Goal: Task Accomplishment & Management: Use online tool/utility

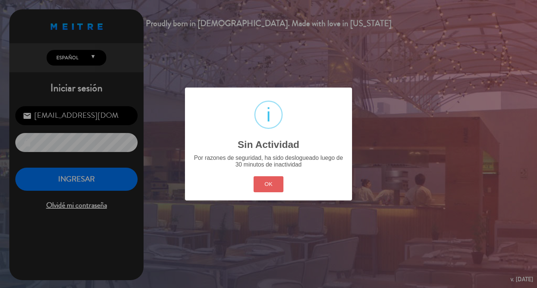
drag, startPoint x: 269, startPoint y: 195, endPoint x: 253, endPoint y: 198, distance: 16.0
click at [266, 192] on button "OK" at bounding box center [268, 184] width 30 height 16
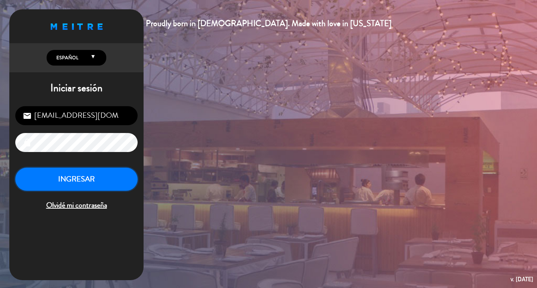
click at [119, 191] on button "INGRESAR" at bounding box center [76, 179] width 122 height 23
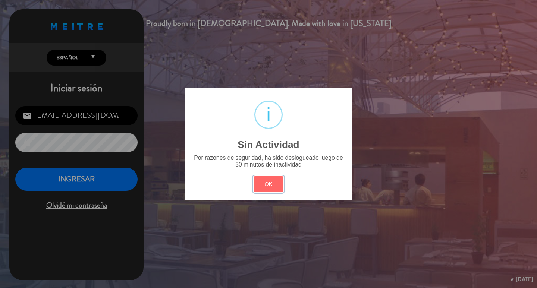
drag, startPoint x: 272, startPoint y: 192, endPoint x: 70, endPoint y: 179, distance: 202.1
click at [271, 192] on button "OK" at bounding box center [268, 184] width 30 height 16
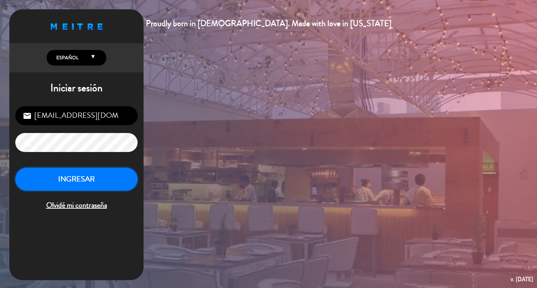
click at [95, 191] on button "INGRESAR" at bounding box center [76, 179] width 122 height 23
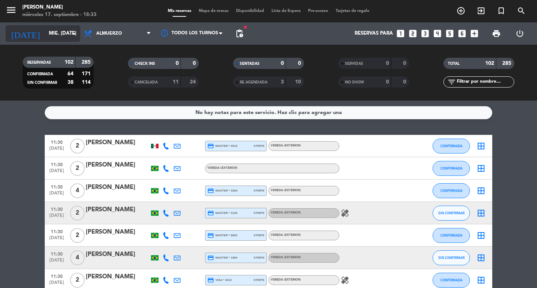
click at [45, 35] on input "mié. [DATE]" at bounding box center [78, 33] width 66 height 13
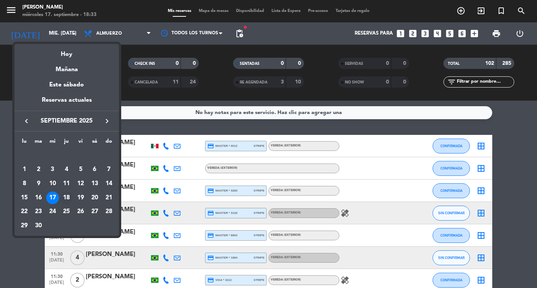
click at [67, 199] on div "18" at bounding box center [66, 198] width 13 height 13
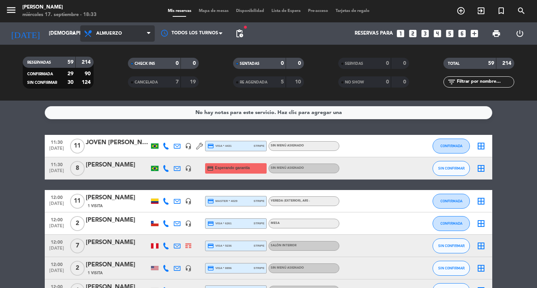
click at [120, 37] on span "Almuerzo" at bounding box center [117, 33] width 75 height 16
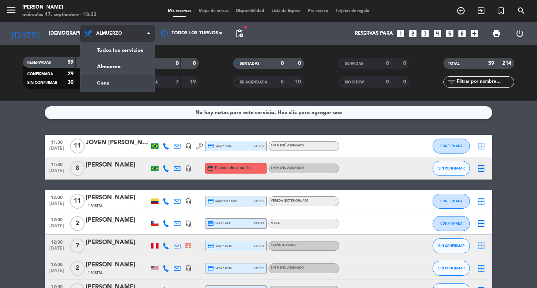
click at [129, 81] on div "menu [PERSON_NAME] miércoles 17. septiembre - 18:33 Mis reservas Mapa de mesas …" at bounding box center [268, 50] width 537 height 101
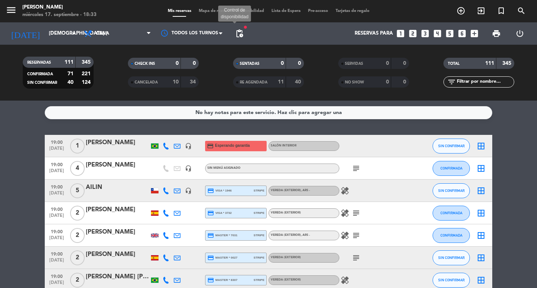
click at [240, 34] on span "pending_actions" at bounding box center [239, 33] width 9 height 9
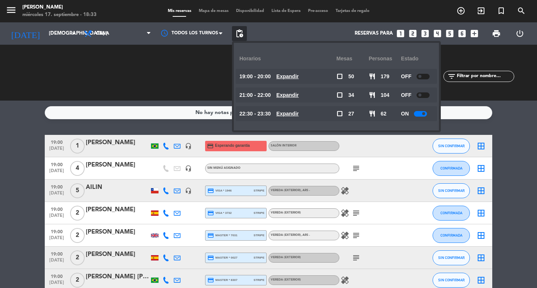
click at [294, 75] on u "Expandir" at bounding box center [287, 76] width 22 height 6
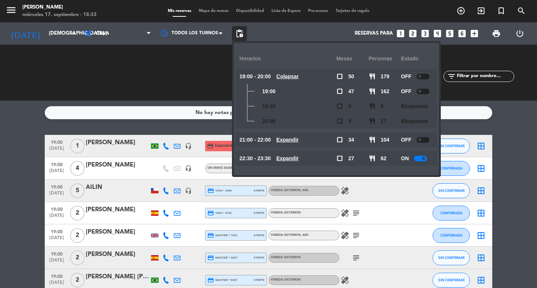
click at [299, 139] on u "Expandir" at bounding box center [287, 140] width 22 height 6
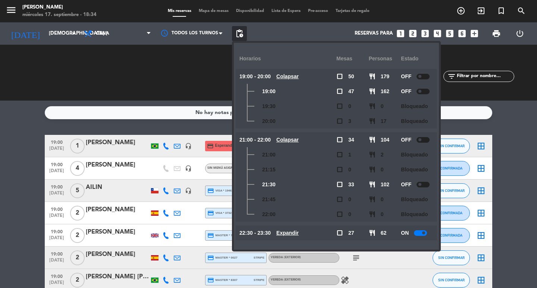
click at [299, 144] on span "Colapsar" at bounding box center [287, 140] width 22 height 9
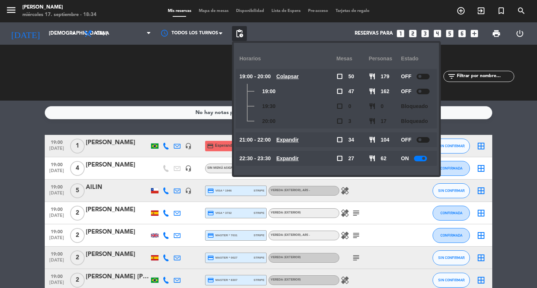
click at [299, 155] on u "Expandir" at bounding box center [287, 158] width 22 height 6
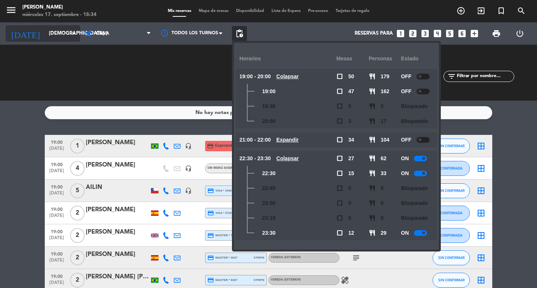
click at [55, 29] on input "[DEMOGRAPHIC_DATA] [DATE]" at bounding box center [78, 33] width 66 height 13
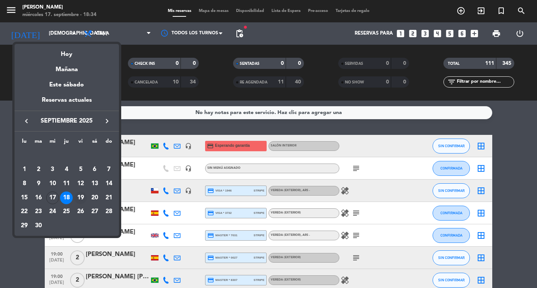
click at [79, 200] on div "19" at bounding box center [80, 198] width 13 height 13
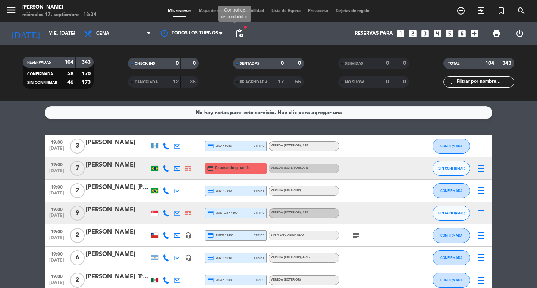
click at [240, 30] on span "pending_actions" at bounding box center [239, 33] width 9 height 9
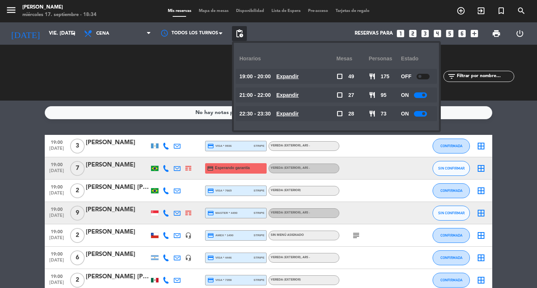
click at [299, 97] on u "Expandir" at bounding box center [287, 95] width 22 height 6
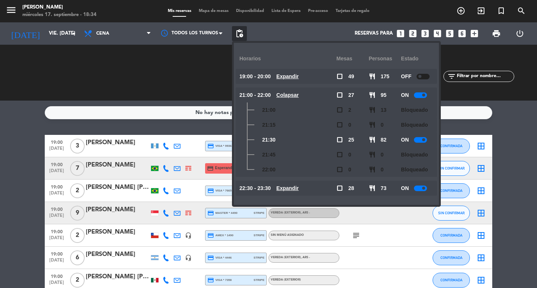
click at [299, 97] on u "Colapsar" at bounding box center [287, 95] width 22 height 6
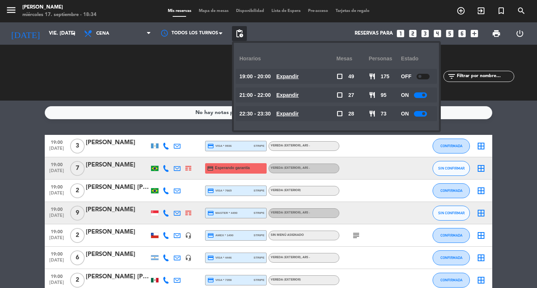
click at [299, 115] on u "Expandir" at bounding box center [287, 114] width 22 height 6
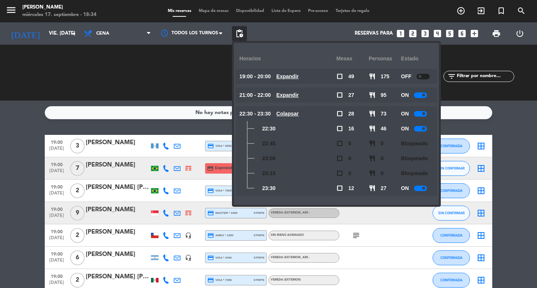
click at [299, 115] on u "Colapsar" at bounding box center [287, 114] width 22 height 6
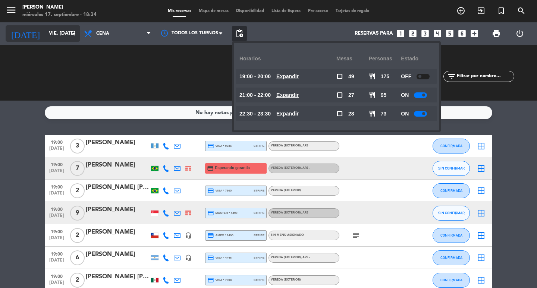
click at [80, 38] on input "vie. [DATE]" at bounding box center [78, 33] width 66 height 13
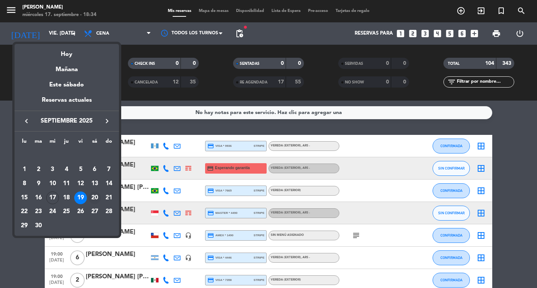
click at [95, 198] on div "20" at bounding box center [94, 198] width 13 height 13
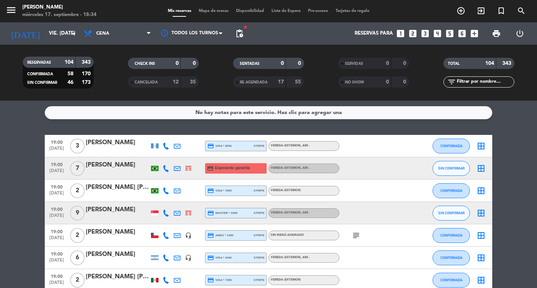
type input "sáb. [DATE]"
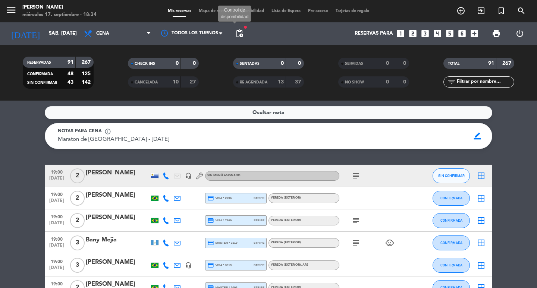
click at [238, 36] on span "pending_actions" at bounding box center [239, 33] width 9 height 9
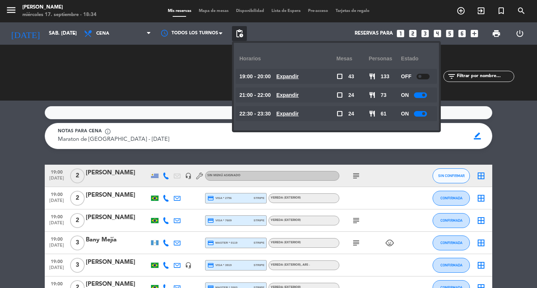
click at [306, 89] on div "21:00 - 22:00 Expandir" at bounding box center [287, 95] width 97 height 15
click at [299, 95] on u "Expandir" at bounding box center [287, 95] width 22 height 6
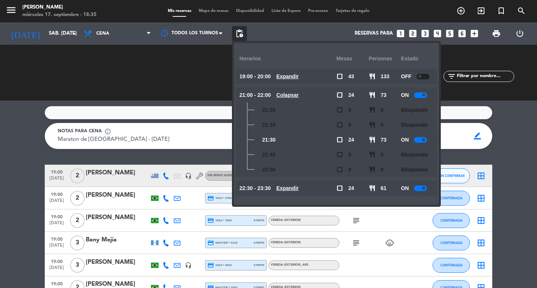
click at [395, 36] on icon "looks_one" at bounding box center [400, 34] width 10 height 10
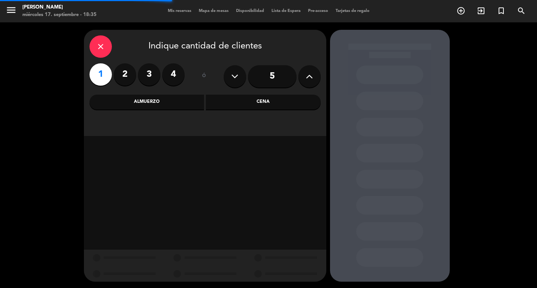
click at [228, 109] on div "Cena" at bounding box center [263, 102] width 115 height 15
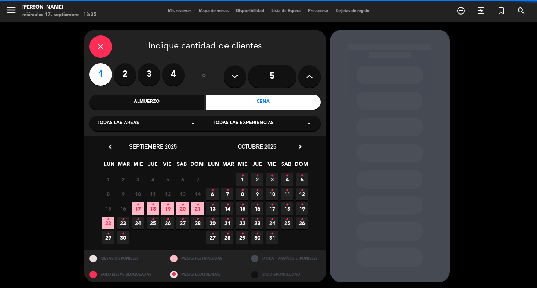
click at [100, 50] on icon "close" at bounding box center [100, 46] width 9 height 9
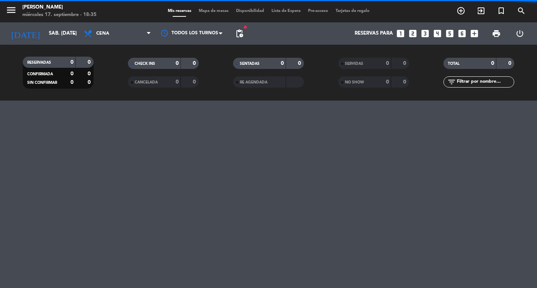
click at [395, 34] on icon "looks_one" at bounding box center [400, 34] width 10 height 10
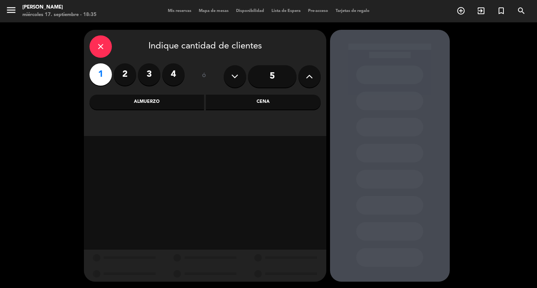
click at [258, 102] on div "Cena" at bounding box center [263, 102] width 115 height 15
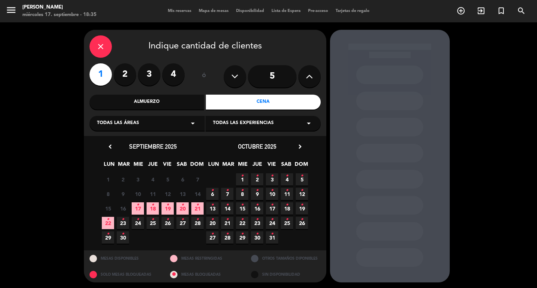
click at [183, 211] on icon "•" at bounding box center [182, 205] width 3 height 12
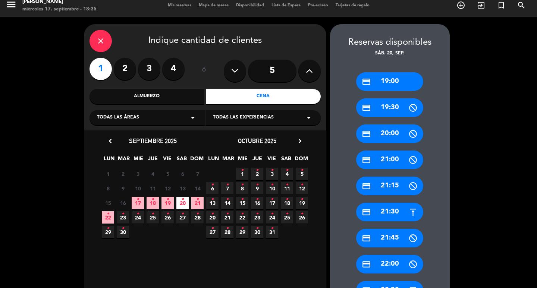
click at [397, 210] on div "credit_card 21:30" at bounding box center [389, 212] width 67 height 19
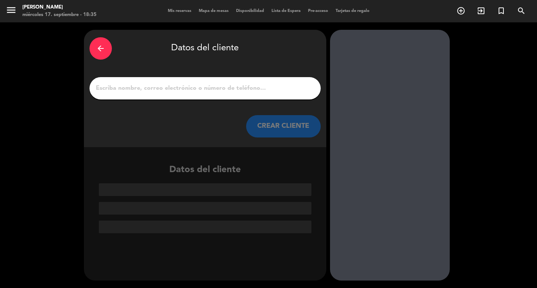
scroll to position [0, 0]
click at [245, 94] on input "1" at bounding box center [205, 88] width 220 height 10
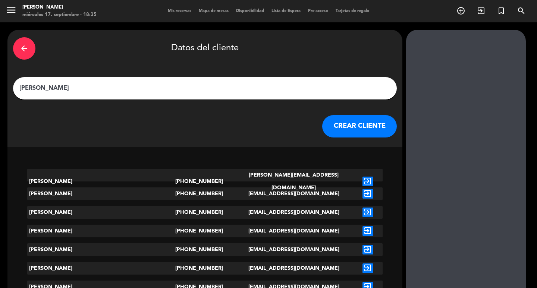
type input "[PERSON_NAME]"
click at [322, 132] on button "CREAR CLIENTE" at bounding box center [359, 126] width 75 height 22
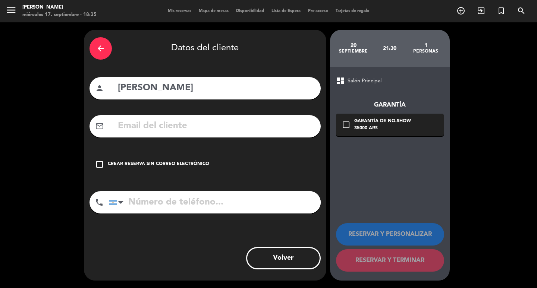
click at [231, 134] on input "text" at bounding box center [216, 126] width 198 height 15
click at [211, 133] on input "text" at bounding box center [216, 126] width 198 height 15
click at [96, 50] on icon "arrow_back" at bounding box center [100, 48] width 9 height 9
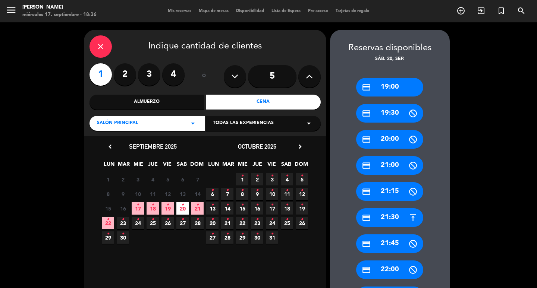
click at [96, 50] on icon "close" at bounding box center [100, 46] width 9 height 9
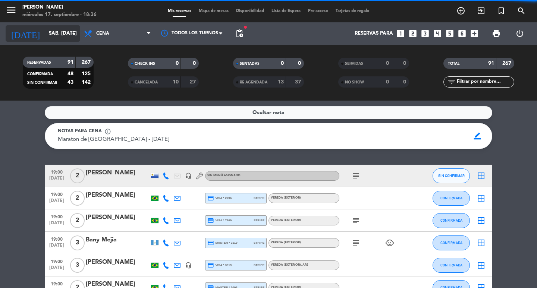
click at [45, 38] on input "sáb. [DATE]" at bounding box center [78, 33] width 66 height 13
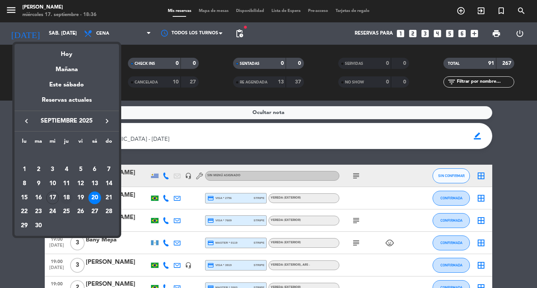
click at [67, 202] on div "18" at bounding box center [66, 198] width 13 height 13
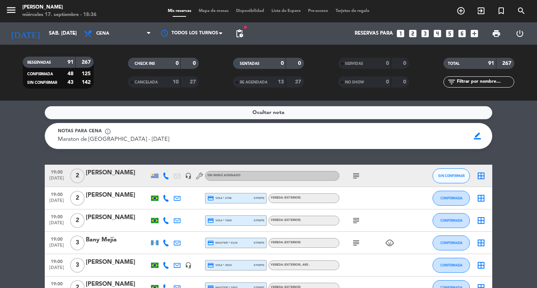
type input "[DEMOGRAPHIC_DATA] [DATE]"
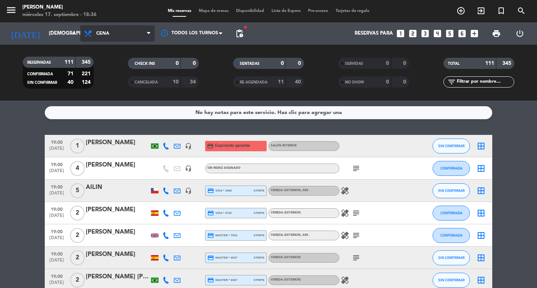
click at [115, 32] on span "Cena" at bounding box center [117, 33] width 75 height 16
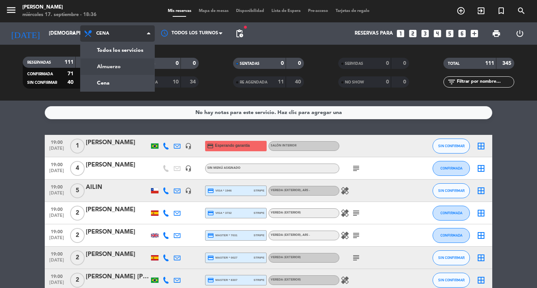
click at [117, 64] on div "menu [PERSON_NAME] miércoles 17. septiembre - 18:36 Mis reservas Mapa de mesas …" at bounding box center [268, 50] width 537 height 101
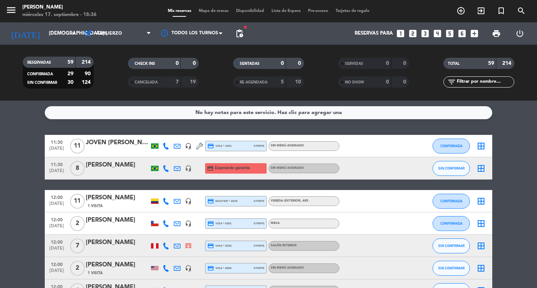
click at [242, 40] on span "pending_actions" at bounding box center [239, 33] width 15 height 15
click at [242, 35] on span "pending_actions" at bounding box center [239, 33] width 9 height 9
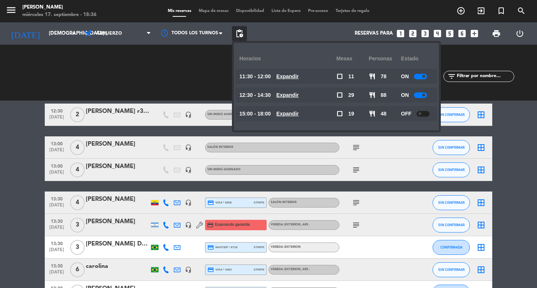
scroll to position [335, 0]
